Goal: Find specific page/section: Find specific page/section

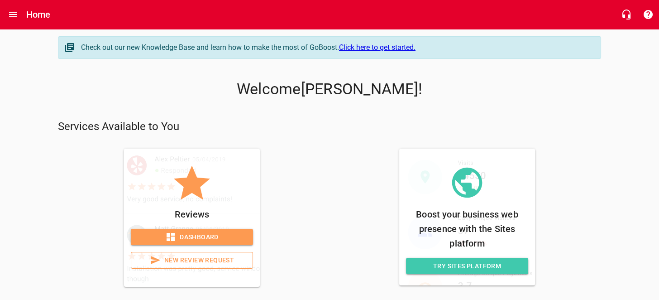
click at [204, 238] on span "Dashboard" at bounding box center [192, 236] width 108 height 11
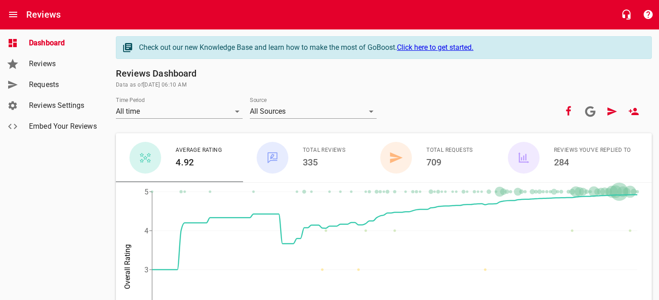
click at [57, 71] on link "Reviews" at bounding box center [54, 63] width 109 height 21
